Goal: Information Seeking & Learning: Check status

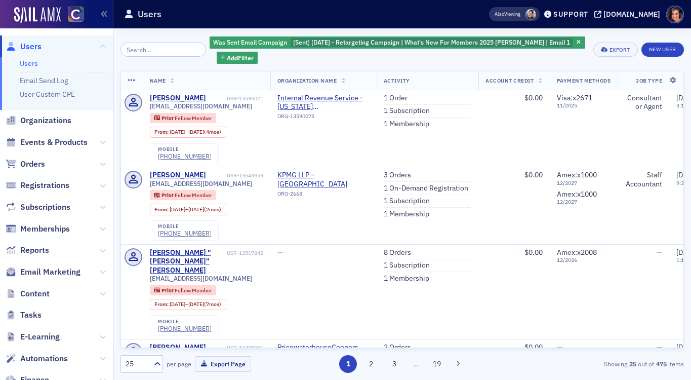
scroll to position [118, 0]
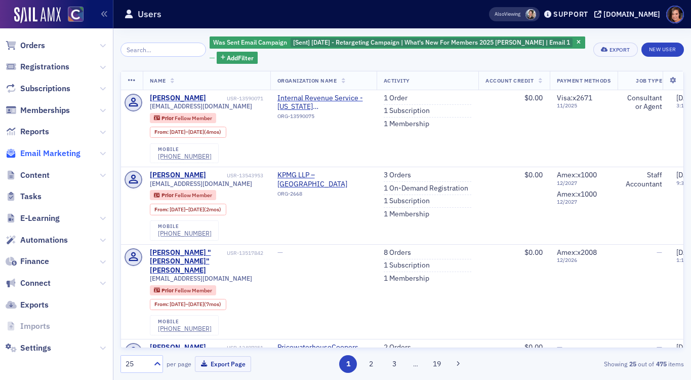
click at [48, 156] on span "Email Marketing" at bounding box center [50, 153] width 60 height 11
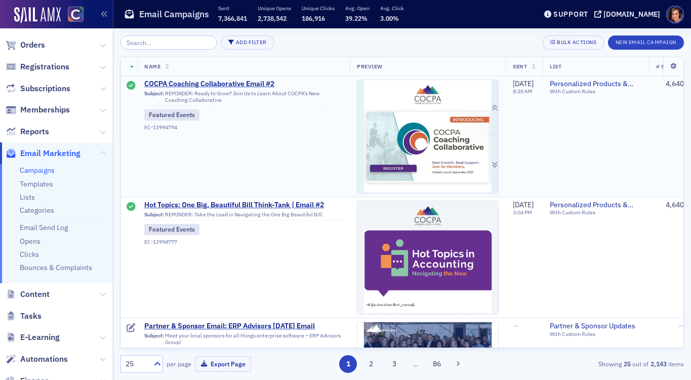
click at [394, 119] on img at bounding box center [427, 376] width 141 height 592
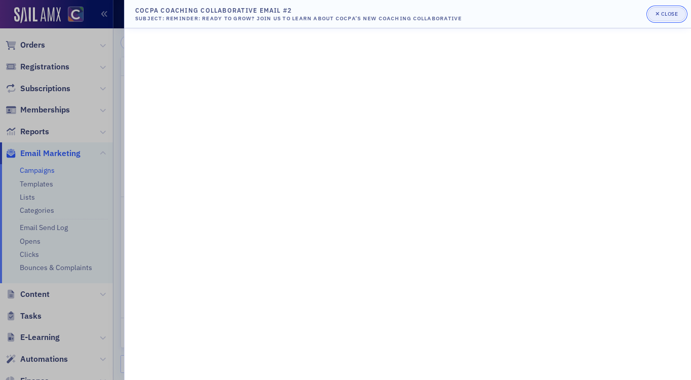
click at [664, 17] on span "Close" at bounding box center [667, 14] width 22 height 8
